Goal: Task Accomplishment & Management: Complete application form

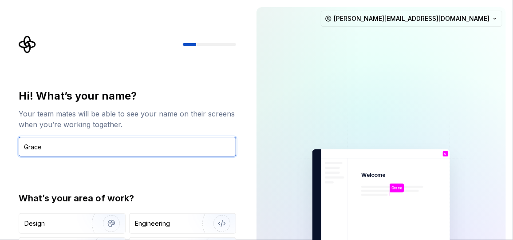
type input "Grace"
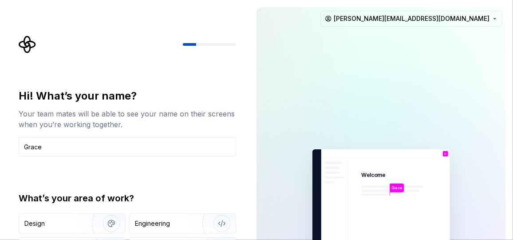
click at [252, 97] on div "Grace Welcome G You T B +3 Thomas Brooke Jamie grazyna.noga77@gmail.com" at bounding box center [381, 200] width 264 height 400
click at [254, 122] on div "Grace Welcome G You T B +3 Thomas Brooke Jamie grazyna.noga77@gmail.com" at bounding box center [381, 200] width 264 height 400
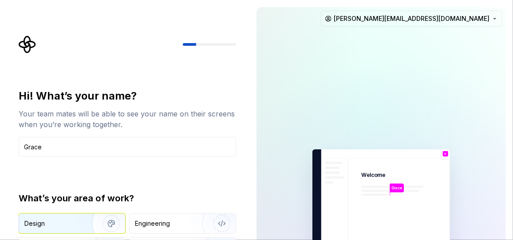
click at [87, 224] on img "button" at bounding box center [105, 222] width 57 height 59
click at [488, 65] on div at bounding box center [368, 118] width 444 height 444
click at [275, 162] on div at bounding box center [309, 200] width 106 height 386
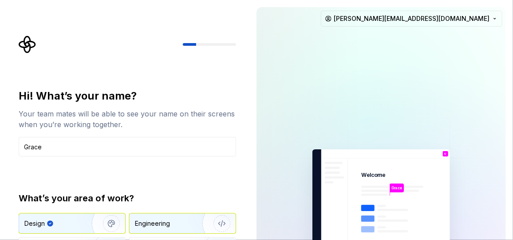
click at [156, 220] on div "Engineering" at bounding box center [152, 223] width 35 height 9
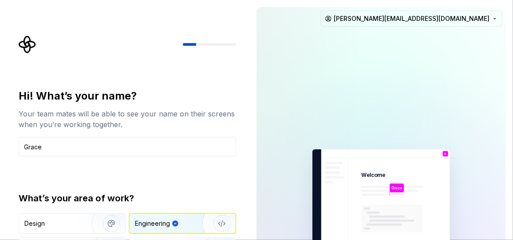
click at [156, 220] on div "Engineering" at bounding box center [152, 223] width 35 height 9
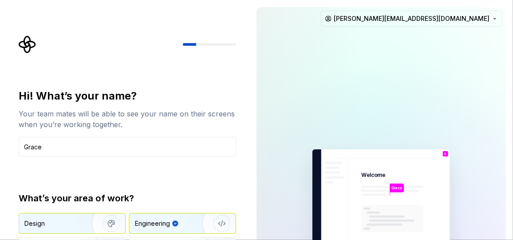
click at [81, 220] on img "button" at bounding box center [105, 222] width 57 height 59
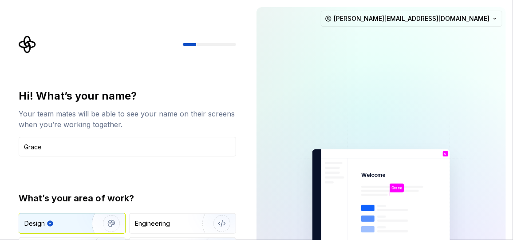
drag, startPoint x: 507, startPoint y: 15, endPoint x: 504, endPoint y: 24, distance: 9.6
click at [504, 23] on div "Grace Welcome G You T B +3 Thomas Brooke Jamie grazyna.noga77@gmail.com" at bounding box center [381, 200] width 264 height 400
click at [240, 41] on div "Hi! What’s your name? Your team mates will be able to see your name on their sc…" at bounding box center [129, 177] width 233 height 285
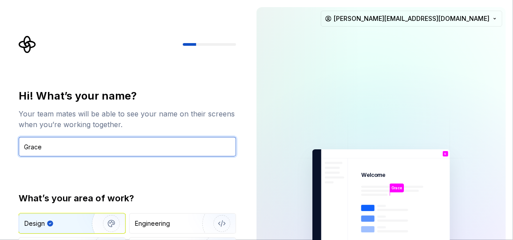
drag, startPoint x: 79, startPoint y: 159, endPoint x: 71, endPoint y: 166, distance: 10.7
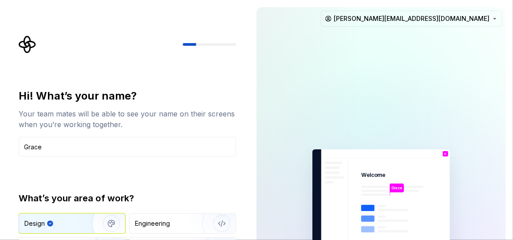
drag, startPoint x: 71, startPoint y: 166, endPoint x: 36, endPoint y: 163, distance: 35.7
click at [36, 163] on div "Hi! What’s your name? Your team mates will be able to see your name on their sc…" at bounding box center [127, 189] width 217 height 201
click at [97, 52] on div at bounding box center [127, 44] width 217 height 18
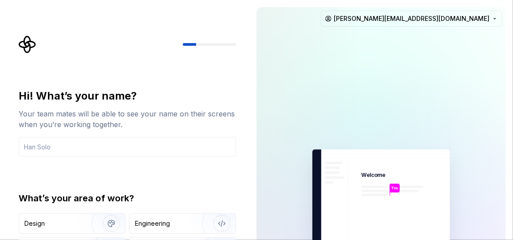
click at [202, 192] on div "What’s your area of work?" at bounding box center [127, 198] width 217 height 12
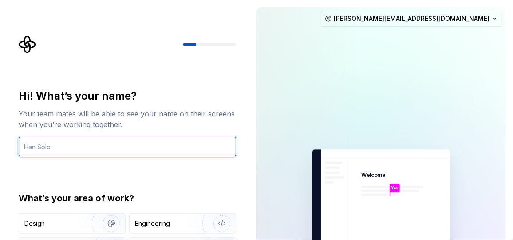
click at [100, 149] on input "text" at bounding box center [127, 147] width 217 height 20
type input "Grace"
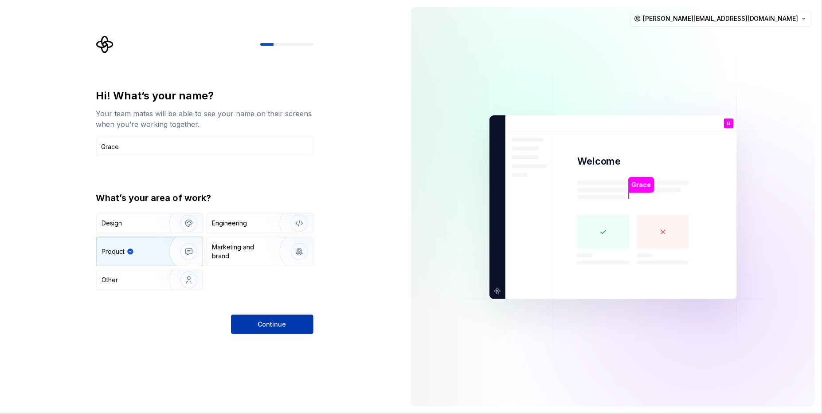
click at [274, 239] on span "Continue" at bounding box center [272, 324] width 28 height 9
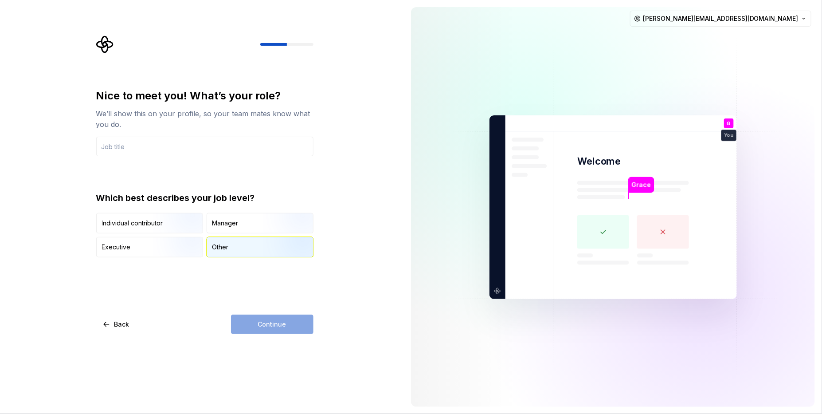
click at [265, 239] on img "button" at bounding box center [292, 257] width 57 height 59
click at [175, 146] on input "text" at bounding box center [204, 147] width 217 height 20
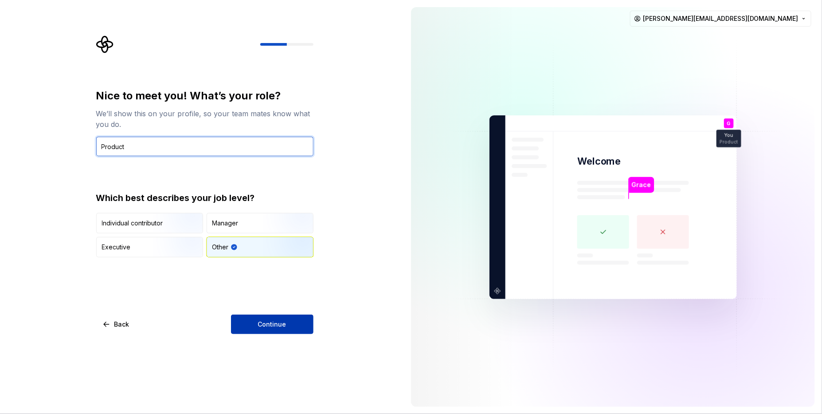
type input "Product"
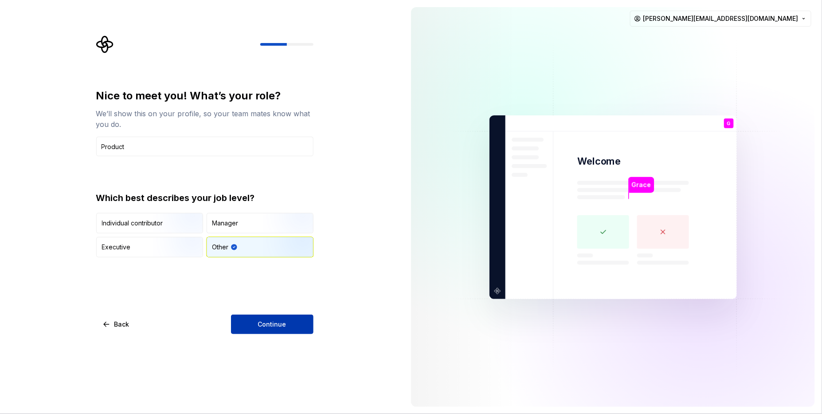
click at [272, 239] on span "Continue" at bounding box center [272, 324] width 28 height 9
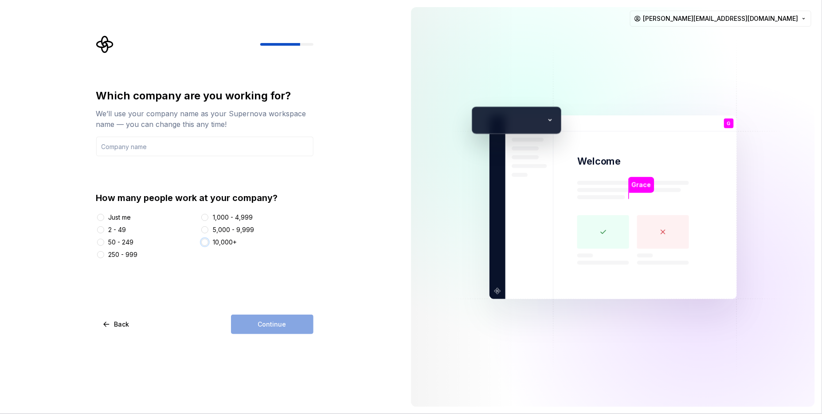
click at [207, 239] on button "10,000+" at bounding box center [204, 242] width 7 height 7
click at [171, 146] on input "text" at bounding box center [204, 147] width 217 height 20
click at [269, 239] on span "Continue" at bounding box center [272, 324] width 28 height 9
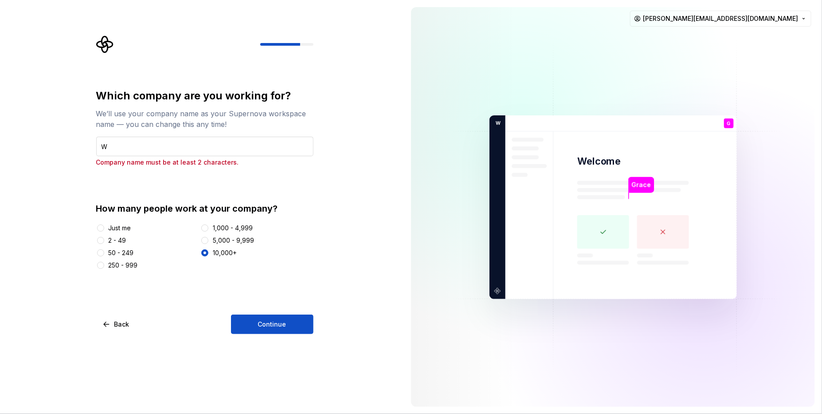
click at [181, 146] on input "W" at bounding box center [204, 147] width 217 height 20
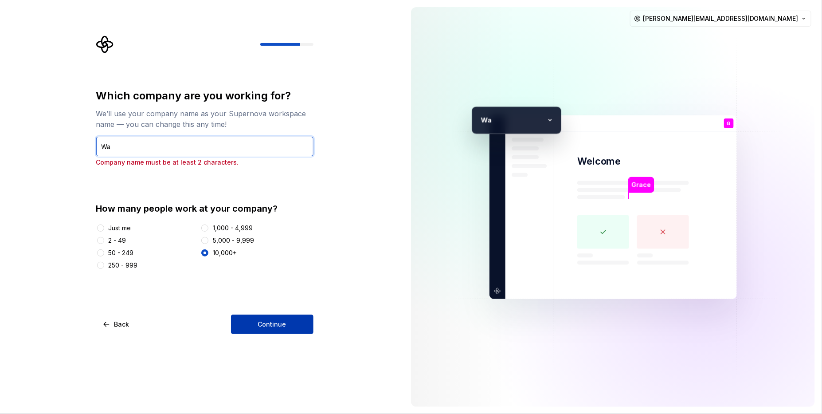
type input "Wa"
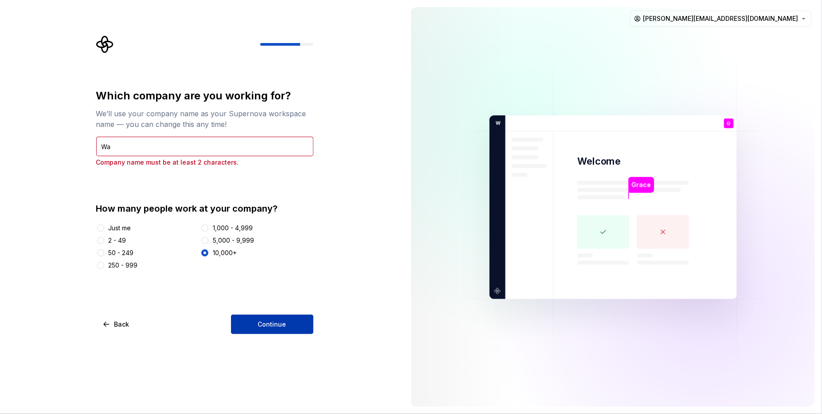
click at [272, 239] on button "Continue" at bounding box center [272, 325] width 83 height 20
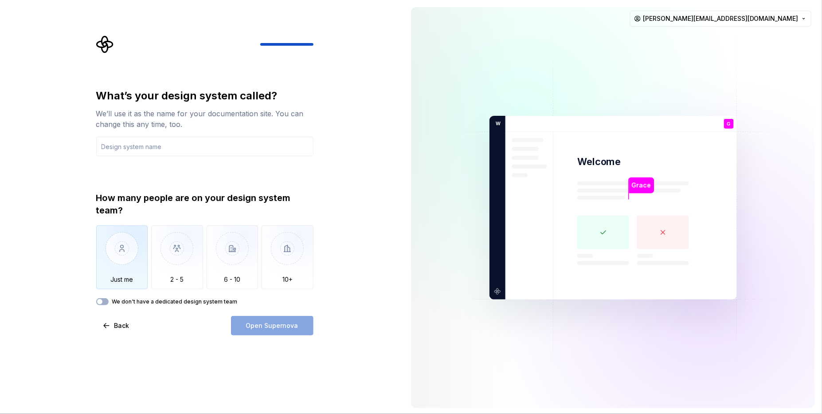
click at [118, 239] on img "button" at bounding box center [122, 254] width 52 height 59
click at [106, 239] on button "We don't have a dedicated design system team" at bounding box center [102, 301] width 12 height 7
click at [256, 239] on div "Open Supernova" at bounding box center [272, 326] width 83 height 20
click at [96, 239] on icon "button" at bounding box center [99, 301] width 7 height 5
click at [138, 146] on input "text" at bounding box center [204, 147] width 217 height 20
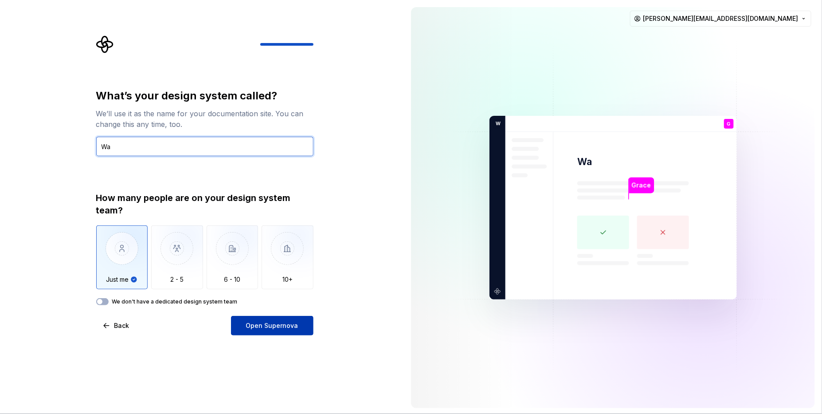
type input "Wa"
click at [267, 239] on button "Open Supernova" at bounding box center [272, 326] width 83 height 20
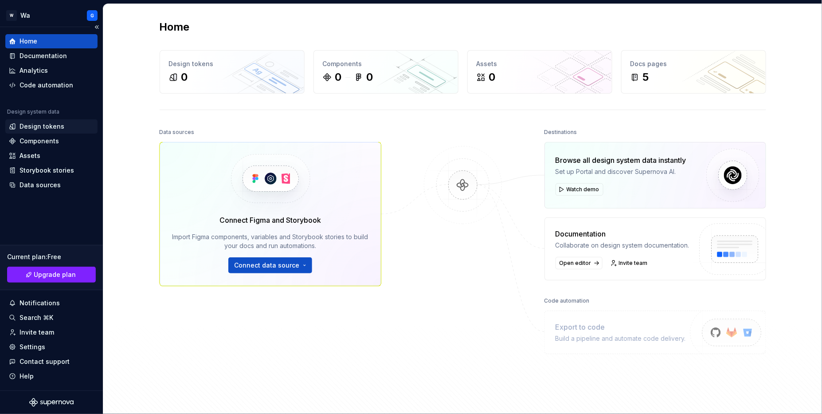
click at [38, 126] on div "Design tokens" at bounding box center [42, 126] width 45 height 9
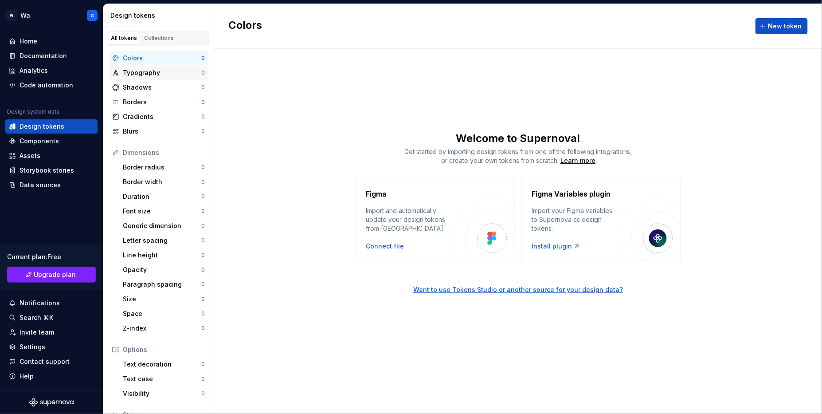
click at [150, 72] on div "Typography" at bounding box center [162, 72] width 79 height 9
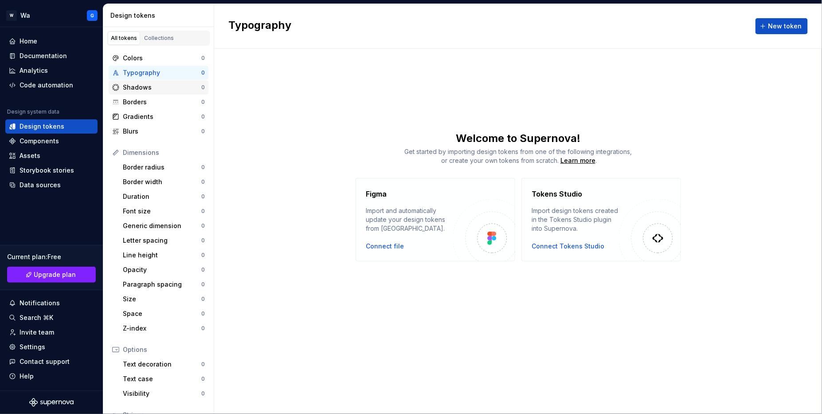
click at [144, 87] on div "Shadows" at bounding box center [162, 87] width 79 height 9
